Goal: Find specific page/section: Find specific page/section

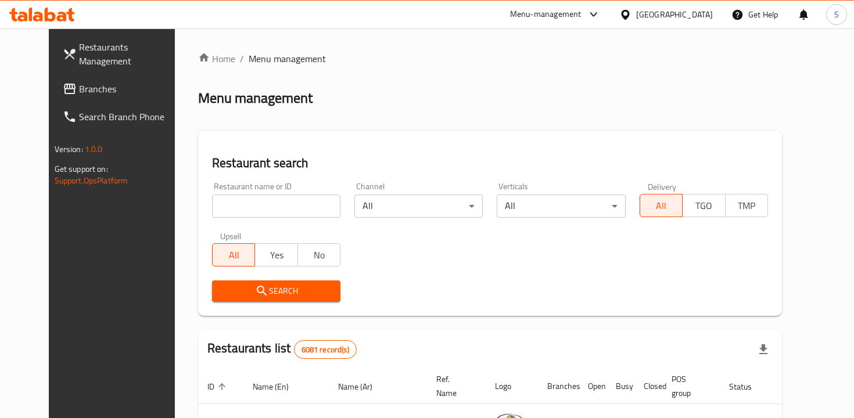
click at [238, 209] on input "search" at bounding box center [276, 206] width 128 height 23
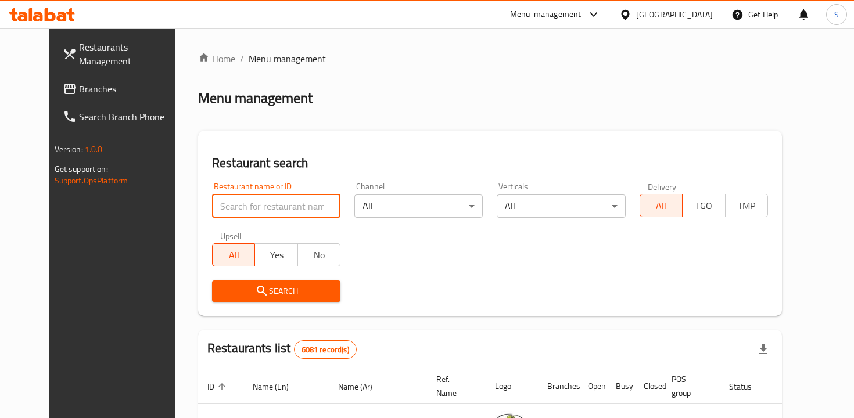
click at [238, 209] on input "search" at bounding box center [276, 206] width 128 height 23
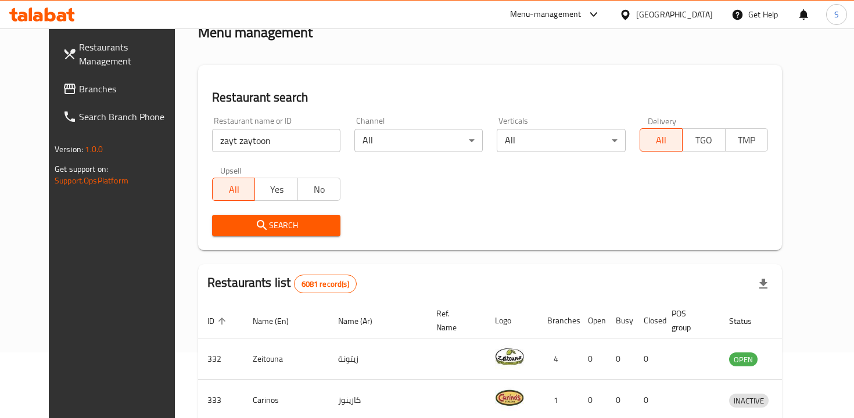
scroll to position [31, 0]
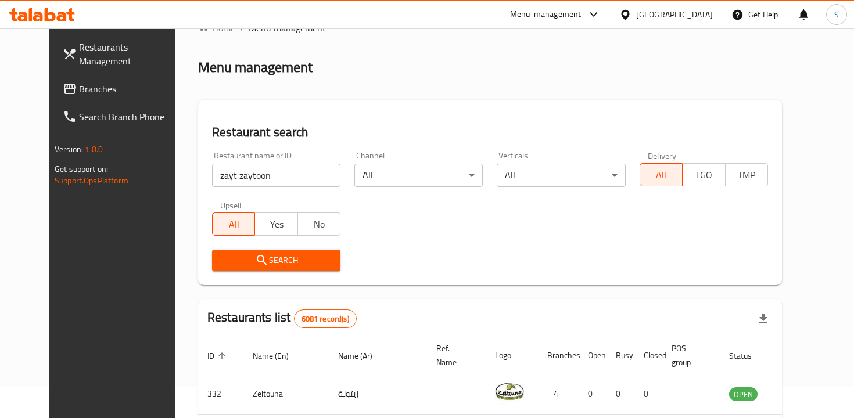
click at [249, 183] on input "zayt zaytoon" at bounding box center [276, 175] width 128 height 23
paste input "Zayt Z"
type input "[PERSON_NAME]"
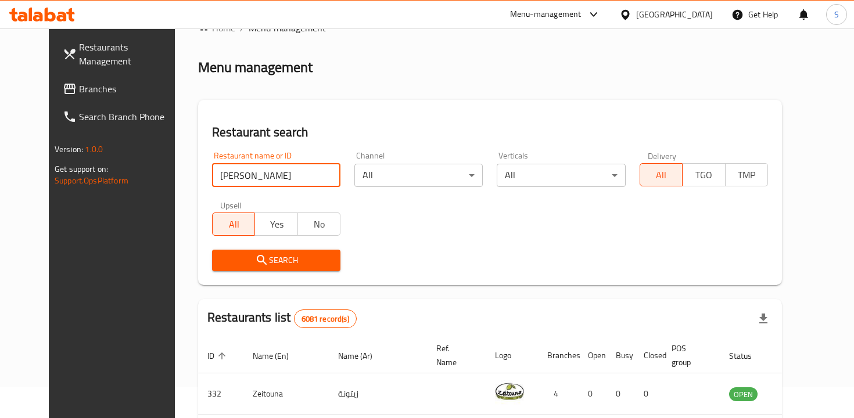
click at [255, 265] on icon "submit" at bounding box center [262, 260] width 14 height 14
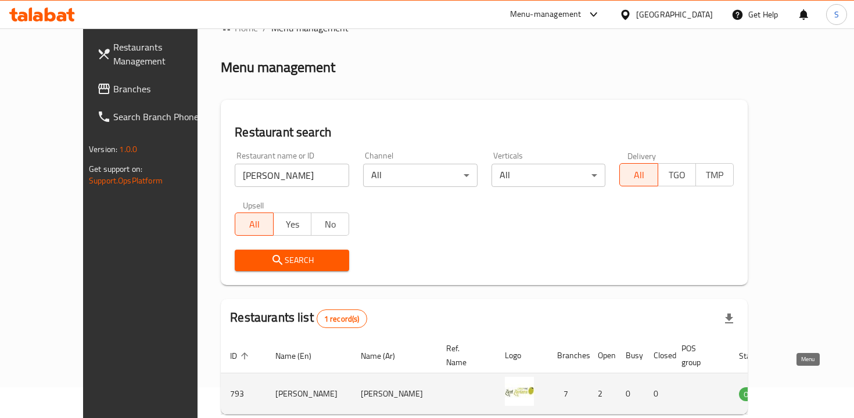
click at [809, 387] on icon "enhanced table" at bounding box center [807, 394] width 14 height 14
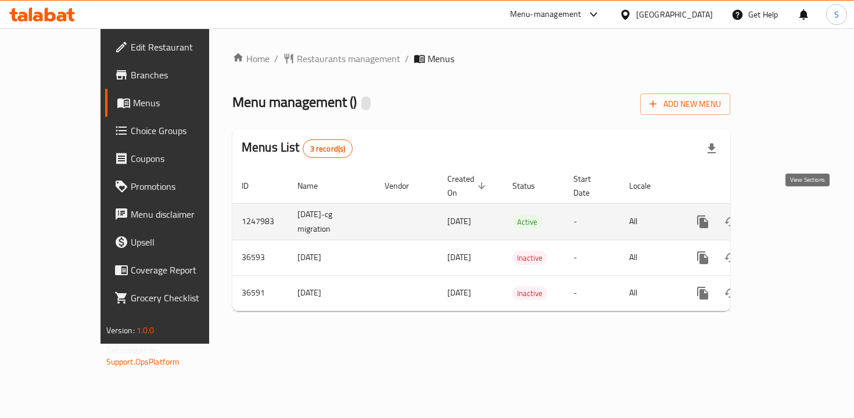
click at [793, 215] on icon "enhanced table" at bounding box center [786, 222] width 14 height 14
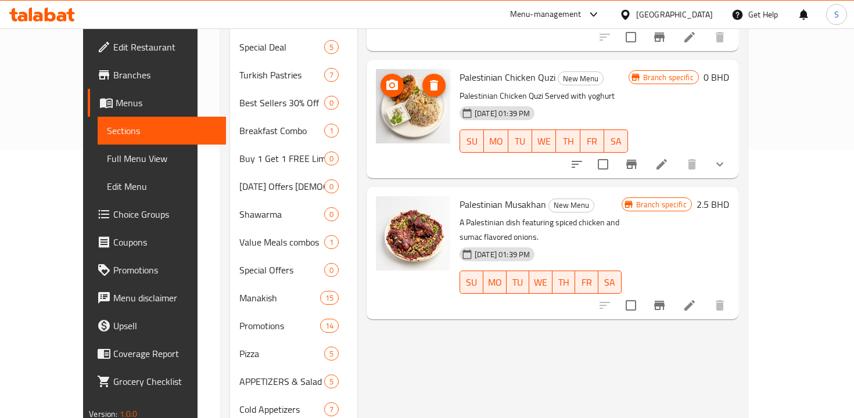
scroll to position [269, 0]
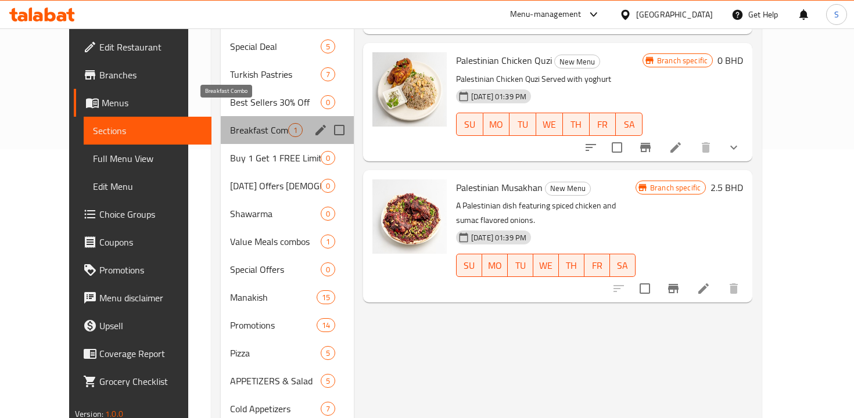
click at [233, 123] on span "Breakfast Combo" at bounding box center [259, 130] width 58 height 14
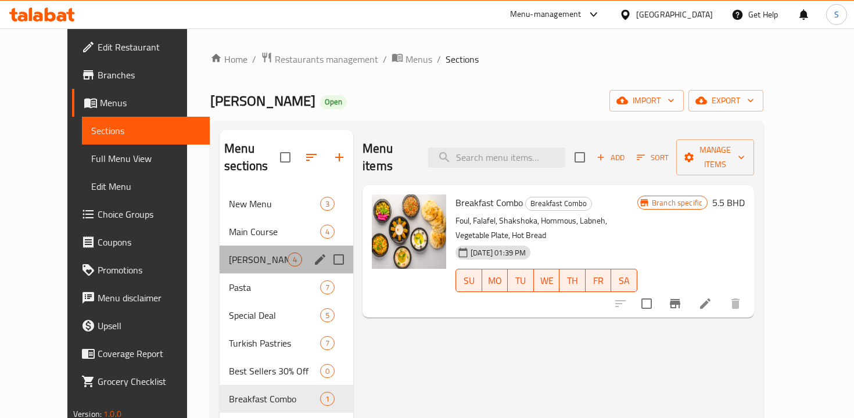
click at [226, 246] on div "[PERSON_NAME] Iftar 4" at bounding box center [287, 260] width 134 height 28
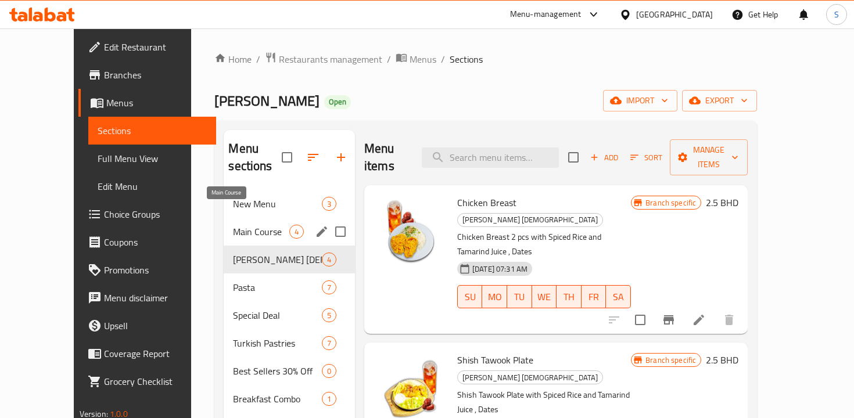
click at [234, 225] on span "Main Course" at bounding box center [261, 232] width 56 height 14
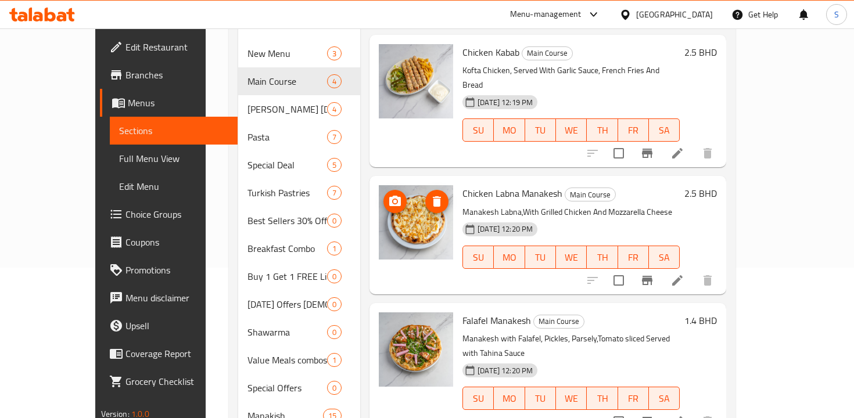
scroll to position [264, 0]
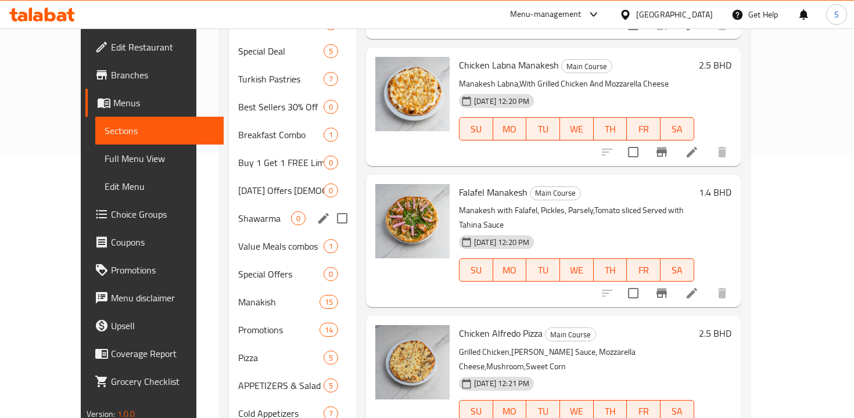
click at [238, 211] on span "Shawarma" at bounding box center [264, 218] width 53 height 14
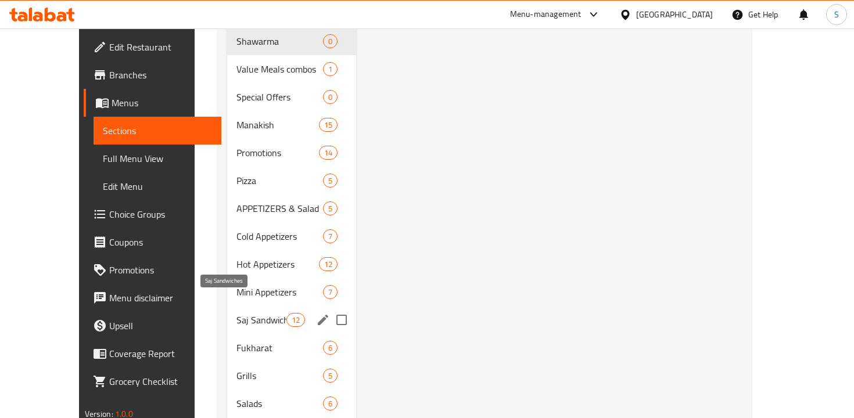
scroll to position [447, 0]
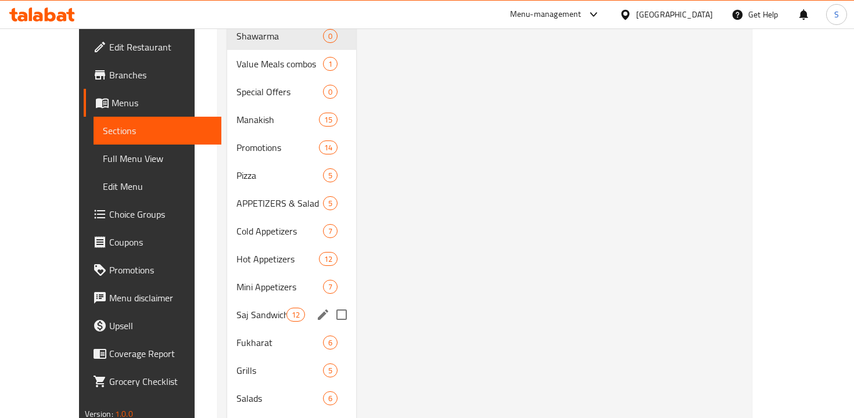
click at [247, 304] on div "Saj Sandwiches 12" at bounding box center [291, 315] width 129 height 28
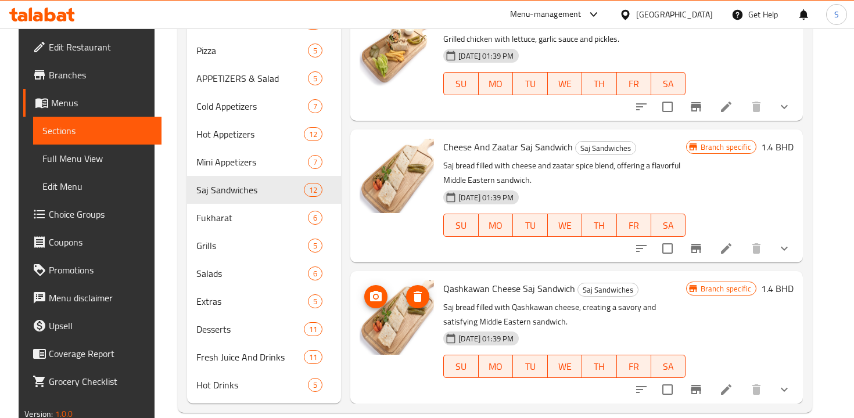
scroll to position [572, 0]
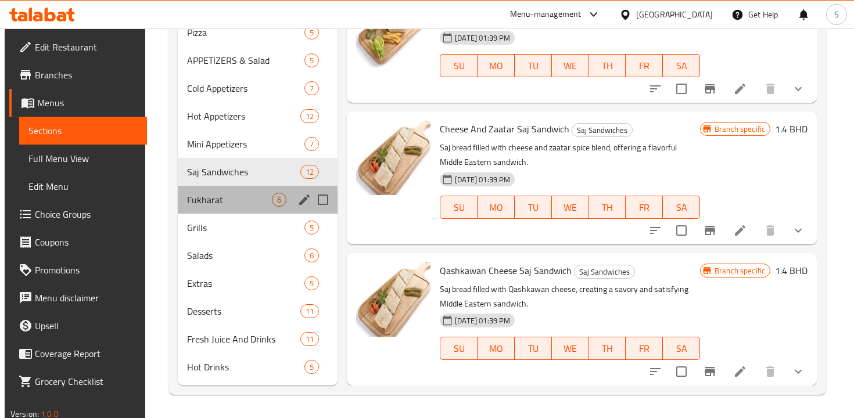
click at [226, 192] on div "Fukharat 6" at bounding box center [258, 200] width 160 height 28
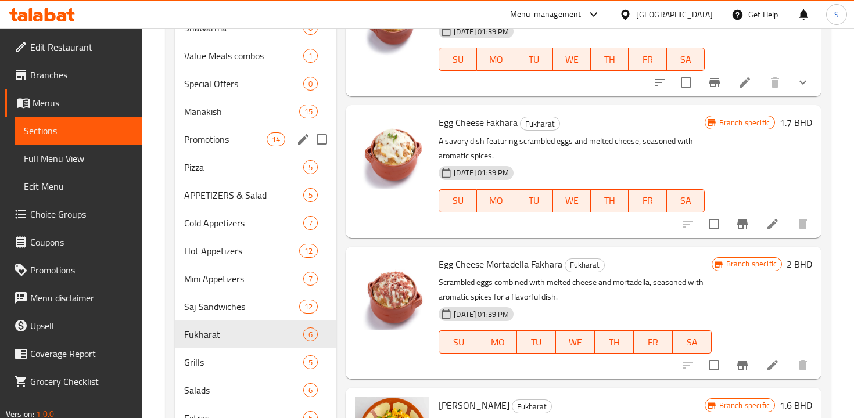
scroll to position [437, 0]
click at [245, 89] on span "Special Offers" at bounding box center [227, 84] width 87 height 14
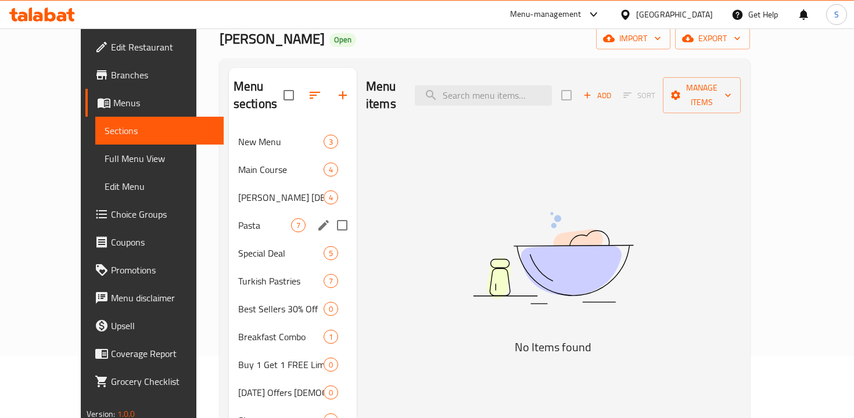
scroll to position [61, 0]
click at [238, 136] on span "New Menu" at bounding box center [264, 143] width 53 height 14
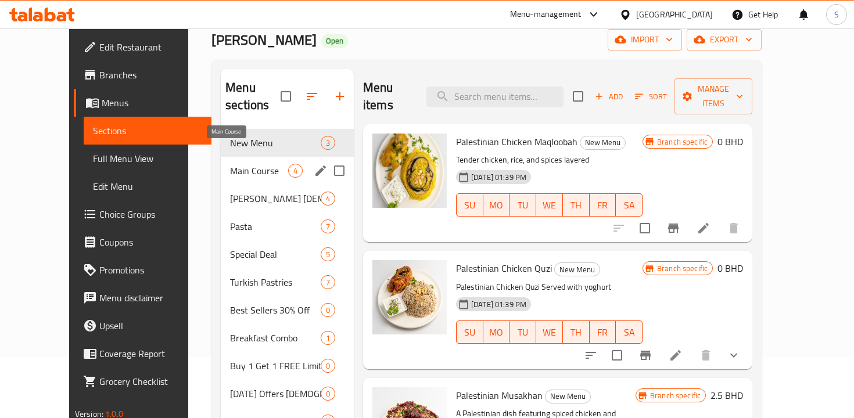
click at [235, 164] on span "Main Course" at bounding box center [259, 171] width 58 height 14
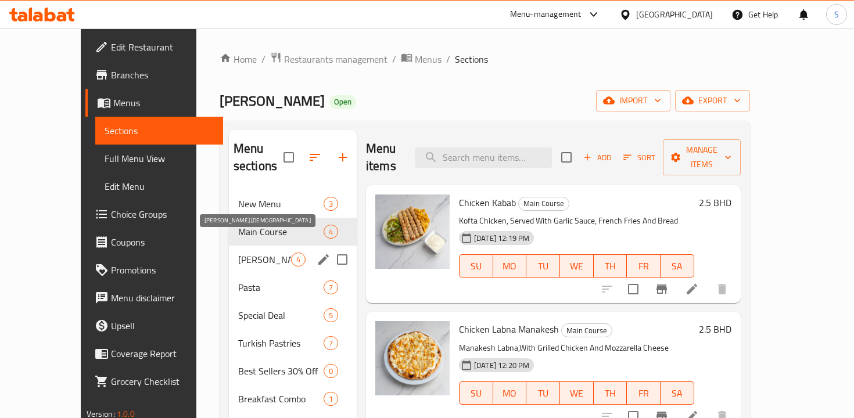
click at [238, 253] on span "[PERSON_NAME] [DEMOGRAPHIC_DATA]" at bounding box center [264, 260] width 53 height 14
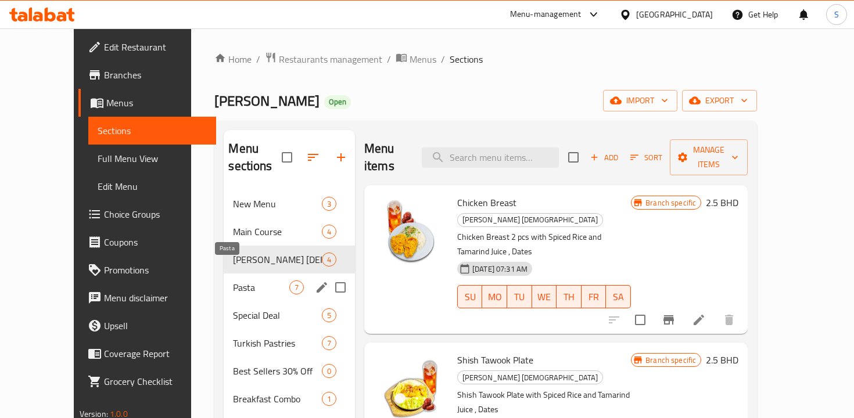
click at [233, 280] on span "Pasta" at bounding box center [261, 287] width 56 height 14
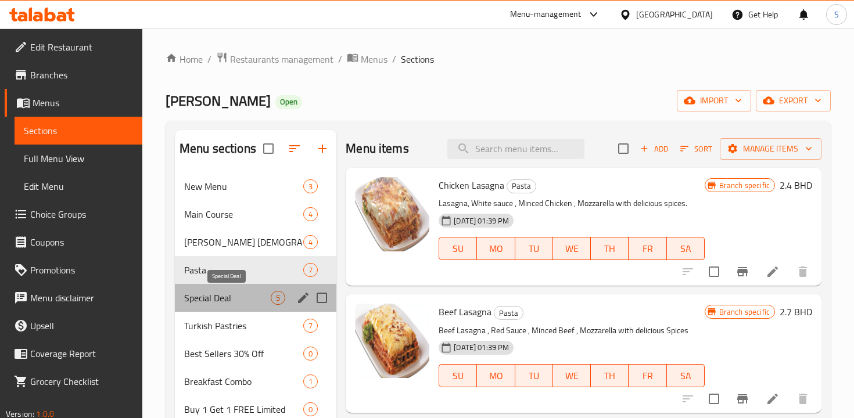
click at [227, 298] on span "Special Deal" at bounding box center [227, 298] width 87 height 14
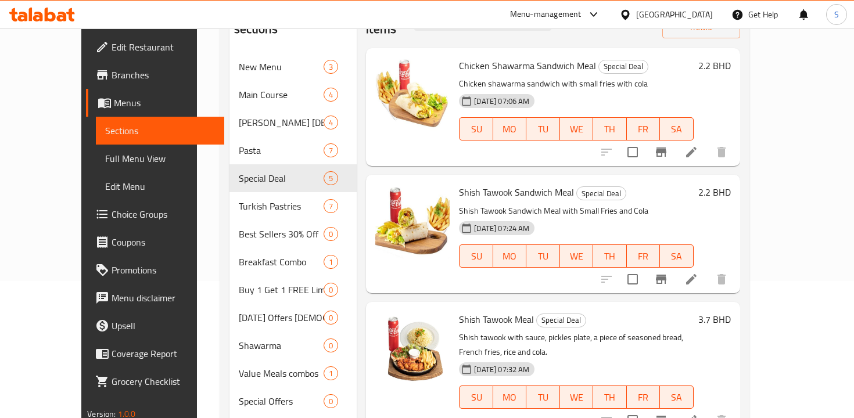
scroll to position [139, 0]
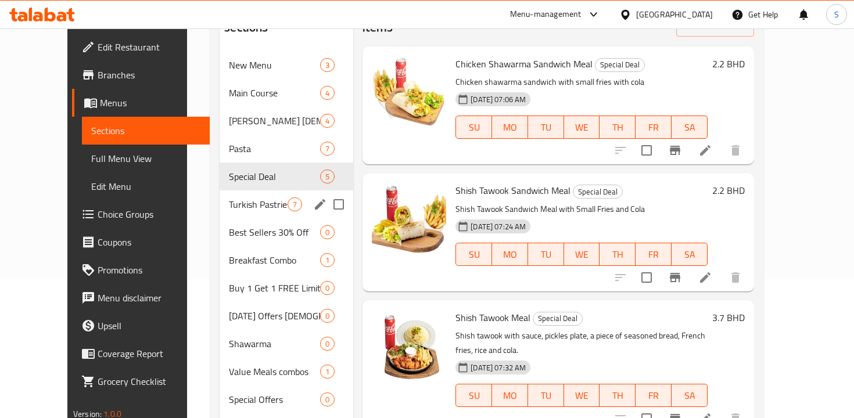
click at [253, 197] on span "Turkish Pastries" at bounding box center [258, 204] width 59 height 14
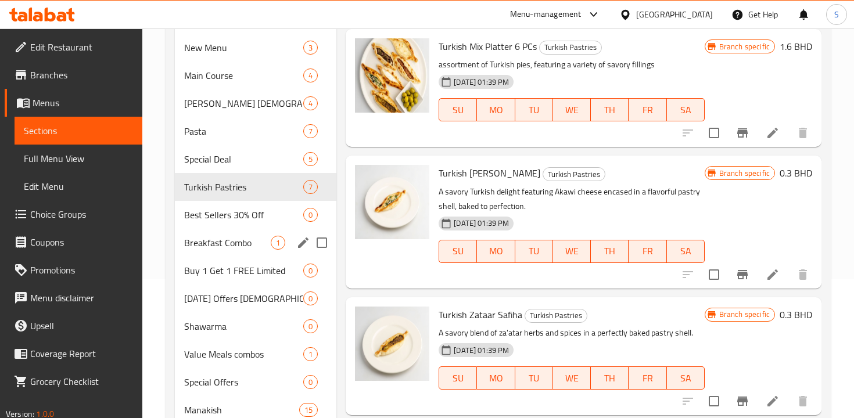
click at [223, 251] on div "Breakfast Combo 1" at bounding box center [255, 243] width 161 height 28
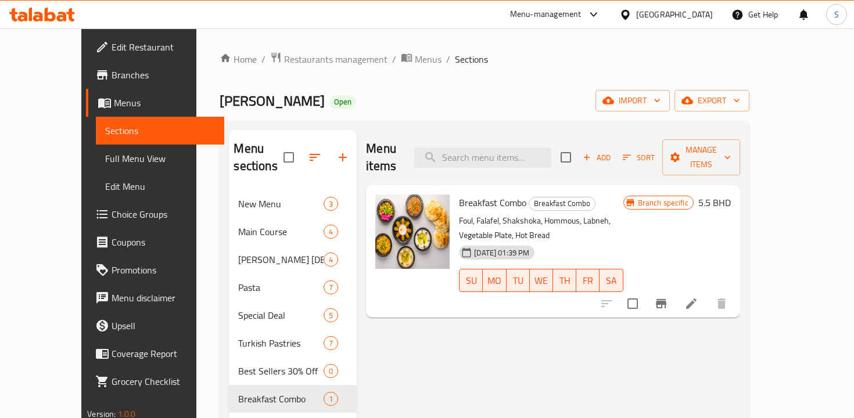
click at [581, 14] on div "Menu-management" at bounding box center [545, 15] width 71 height 14
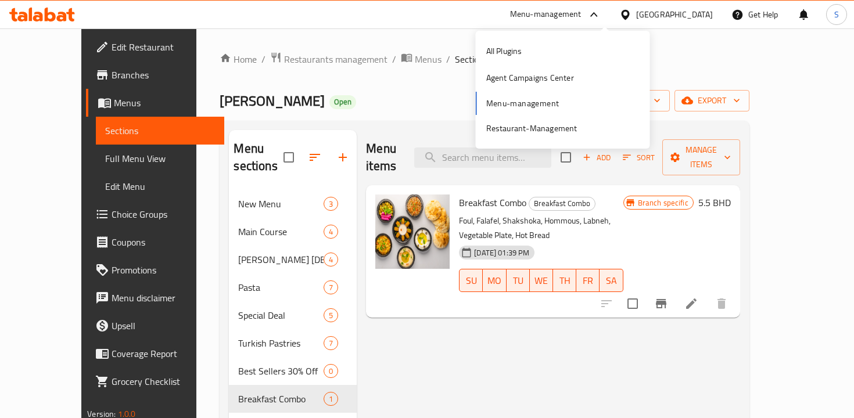
click at [539, 106] on div "All Plugins Agent Campaigns Center Menu-management Restaurant-Management" at bounding box center [563, 90] width 174 height 104
click at [521, 99] on div "All Plugins Agent Campaigns Center Menu-management Restaurant-Management" at bounding box center [563, 90] width 174 height 104
click at [512, 109] on div "All Plugins Agent Campaigns Center Menu-management Restaurant-Management" at bounding box center [563, 90] width 174 height 104
click at [517, 100] on div "All Plugins Agent Campaigns Center Menu-management Restaurant-Management" at bounding box center [563, 90] width 174 height 104
click at [512, 78] on div "Agent Campaigns Center" at bounding box center [530, 77] width 88 height 13
